Goal: Navigation & Orientation: Find specific page/section

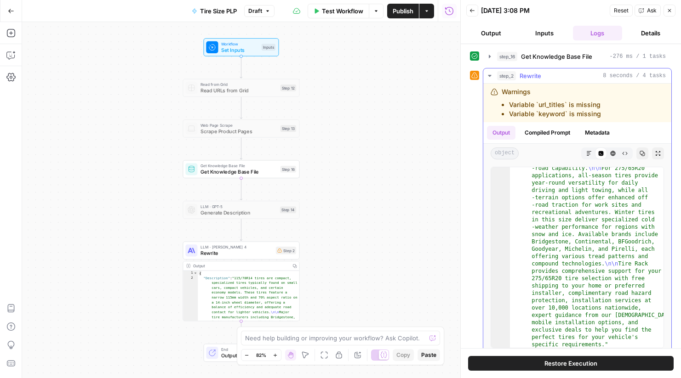
scroll to position [9, 0]
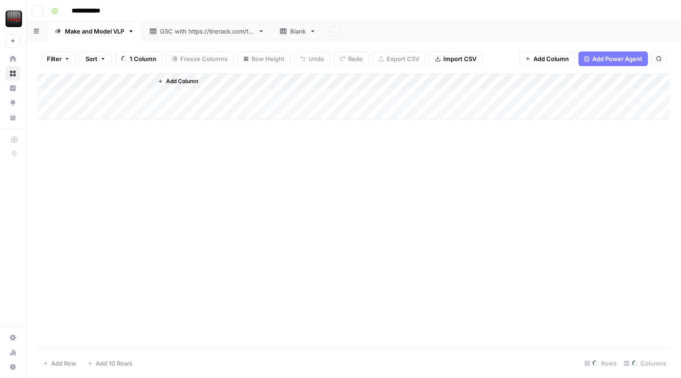
scroll to position [17556, 793]
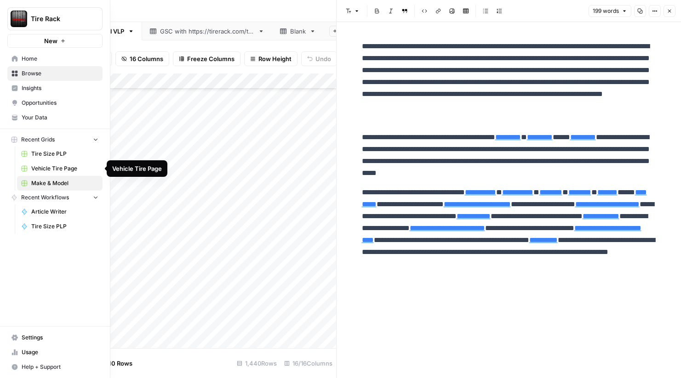
click at [44, 55] on span "Home" at bounding box center [60, 59] width 77 height 8
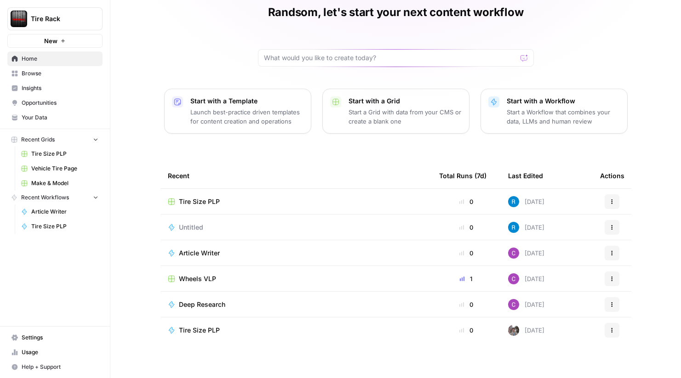
scroll to position [45, 0]
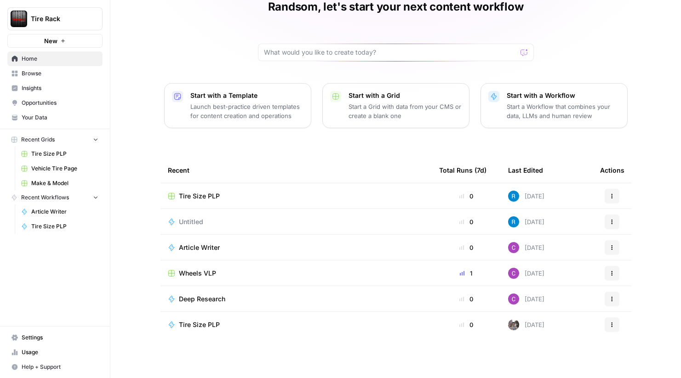
click at [205, 273] on span "Wheels VLP" at bounding box center [197, 273] width 37 height 9
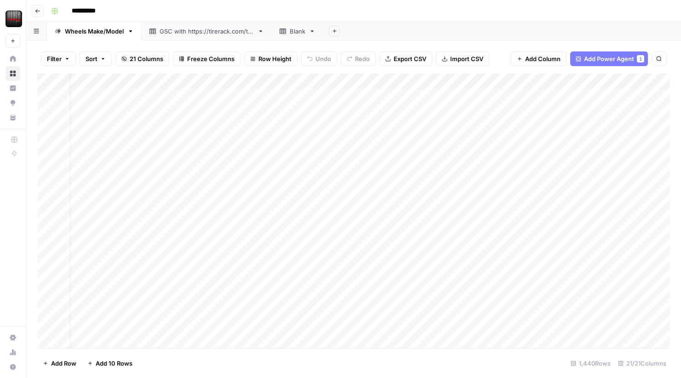
scroll to position [0, 24]
click at [310, 97] on div "Add Column" at bounding box center [353, 211] width 633 height 275
click at [352, 95] on div "Add Column" at bounding box center [353, 211] width 633 height 275
click at [331, 134] on div "Add Column" at bounding box center [353, 211] width 633 height 275
click at [396, 97] on div "Add Column" at bounding box center [353, 211] width 633 height 275
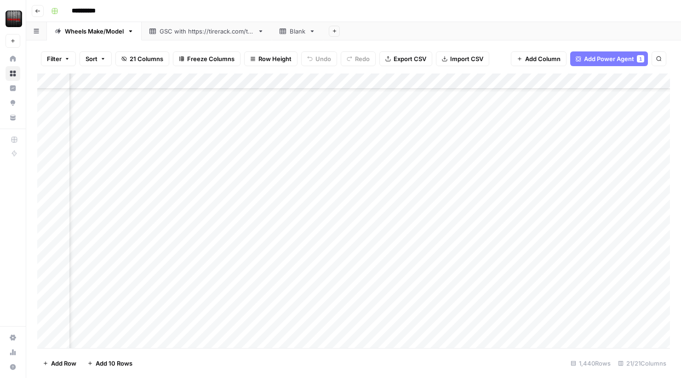
scroll to position [943, 179]
click at [38, 11] on icon "button" at bounding box center [38, 11] width 6 height 6
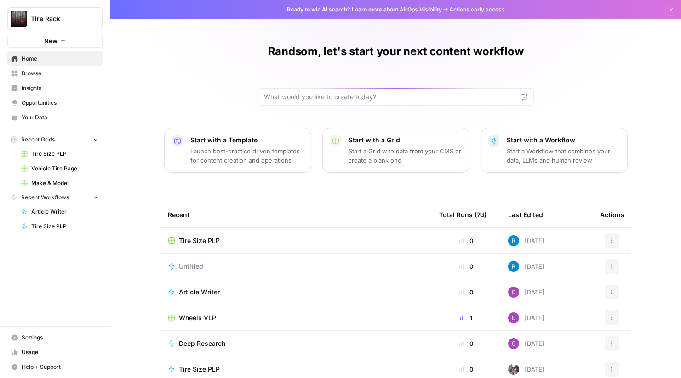
scroll to position [45, 0]
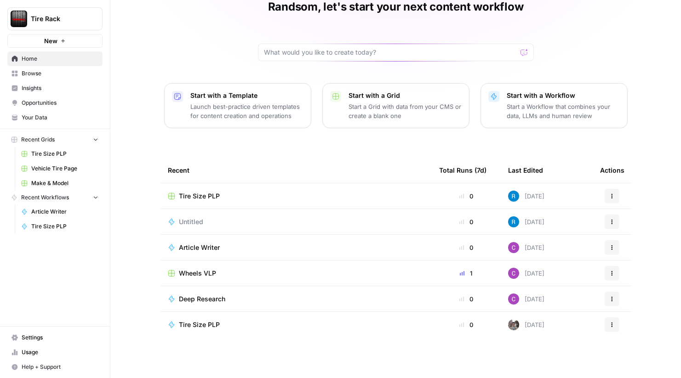
click at [229, 245] on div "Article Writer" at bounding box center [296, 247] width 257 height 9
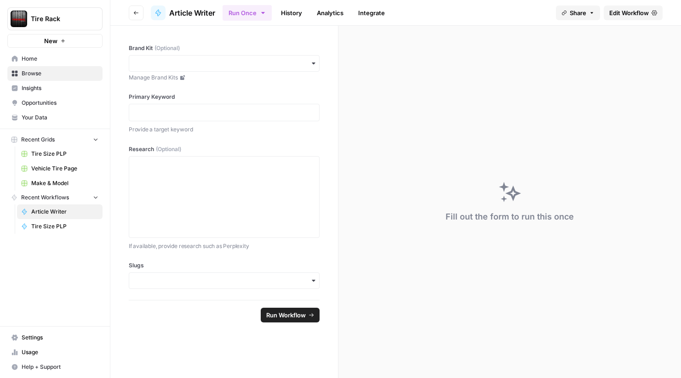
click at [56, 63] on span "Home" at bounding box center [60, 59] width 77 height 8
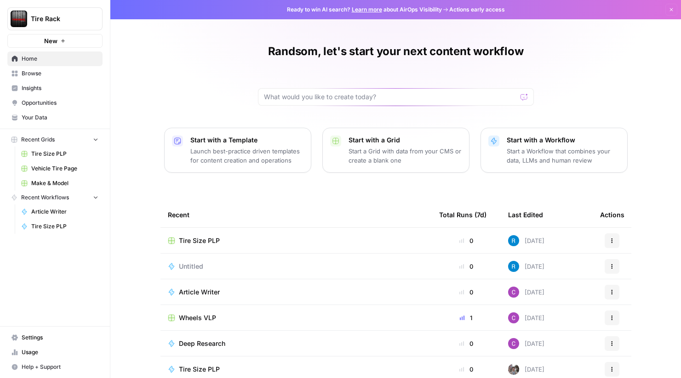
scroll to position [45, 0]
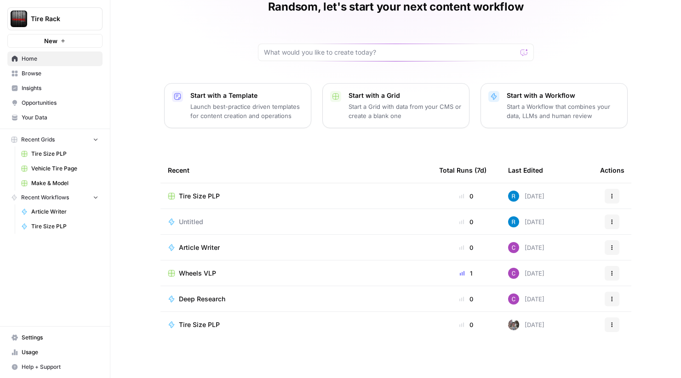
click at [614, 250] on icon "button" at bounding box center [612, 248] width 6 height 6
click at [177, 35] on div "Randsom, let's start your next content workflow Start with a Template Launch be…" at bounding box center [395, 166] width 571 height 423
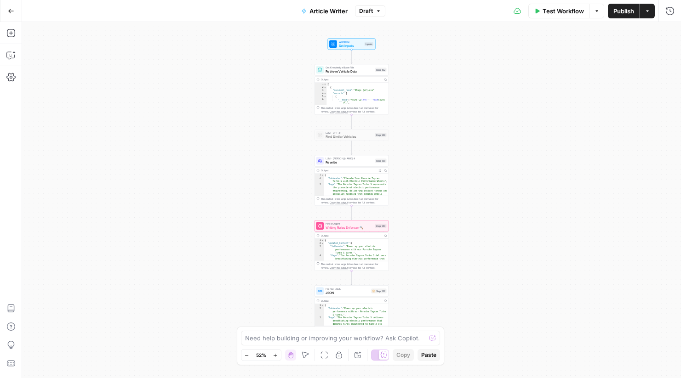
click at [11, 10] on icon "button" at bounding box center [11, 11] width 6 height 6
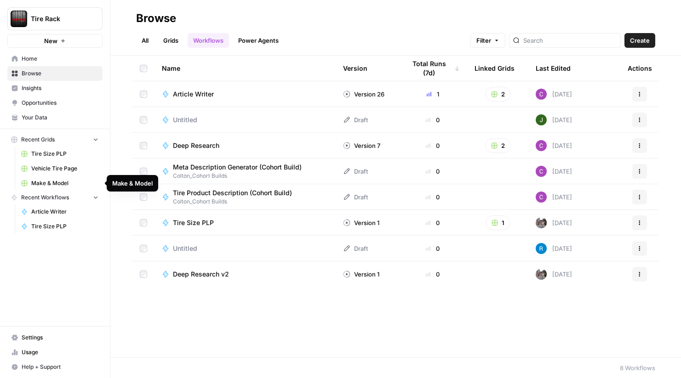
click at [64, 189] on link "Make & Model" at bounding box center [60, 183] width 86 height 15
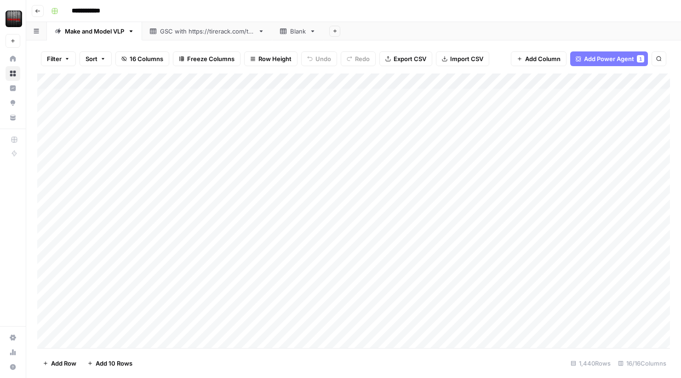
click at [203, 32] on div "GSC with [URL][DOMAIN_NAME]" at bounding box center [207, 31] width 94 height 9
